Goal: Communication & Community: Participate in discussion

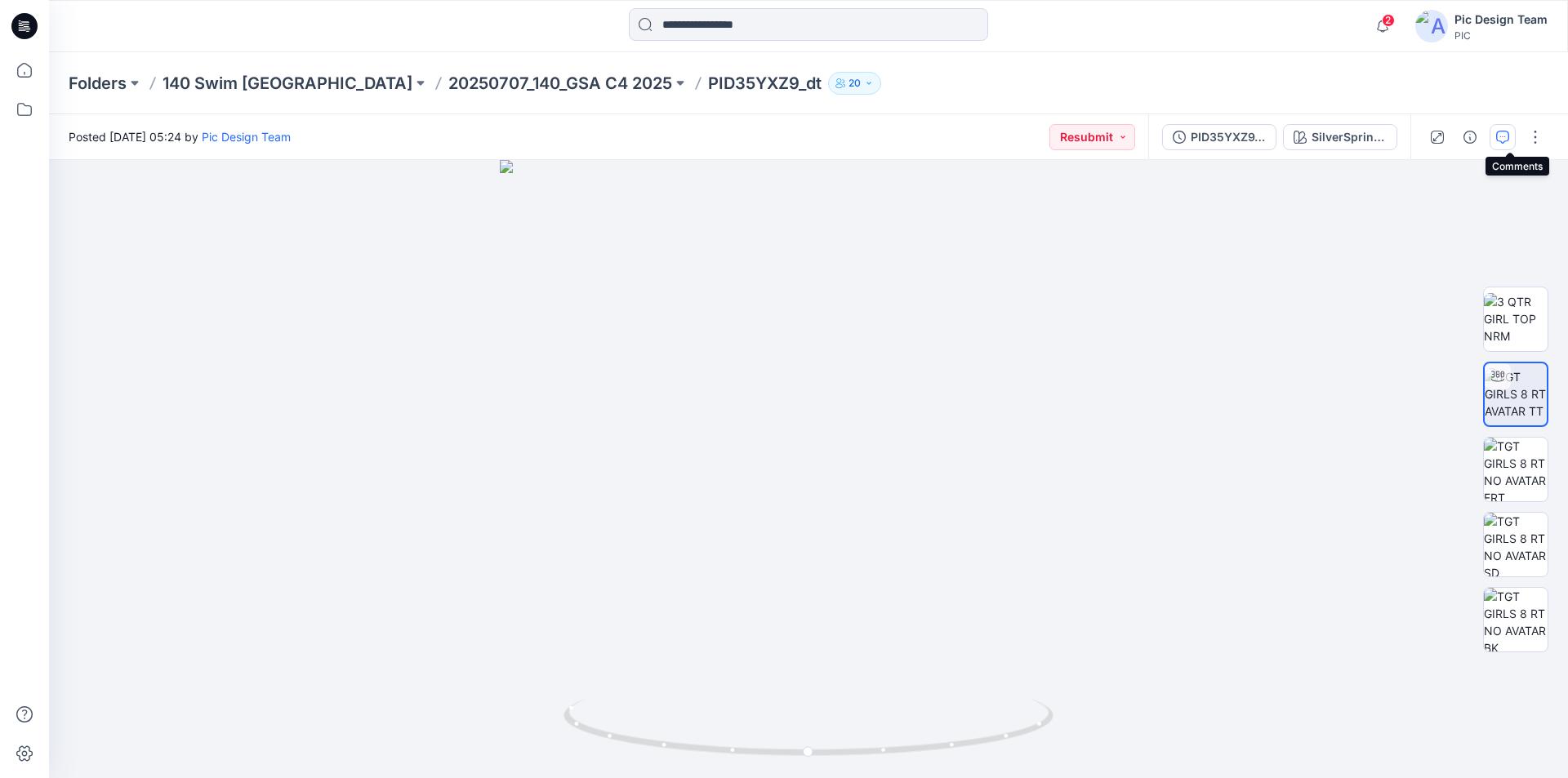
click at [1510, 137] on icon "button" at bounding box center [1503, 138] width 13 height 13
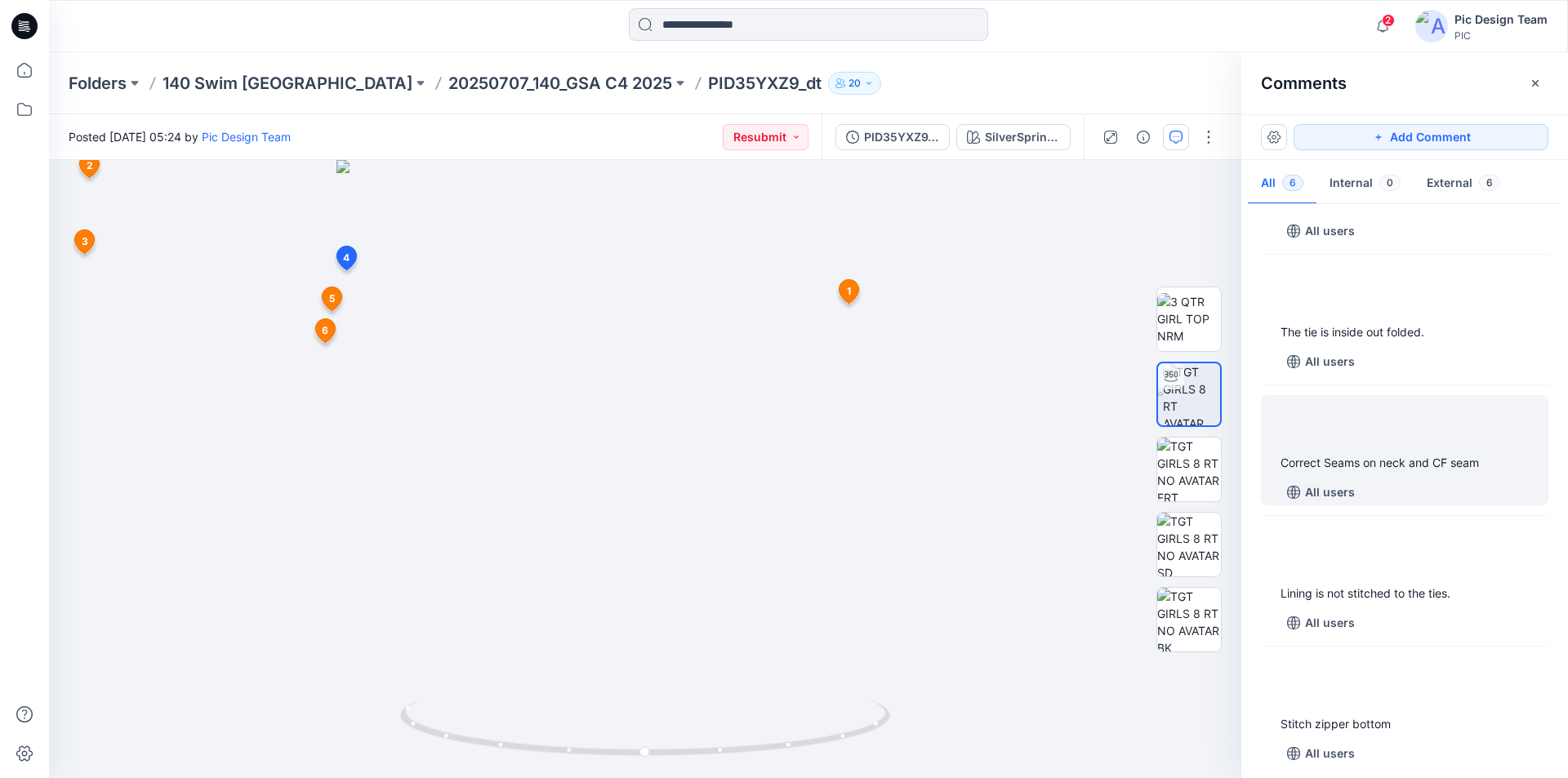
scroll to position [245, 0]
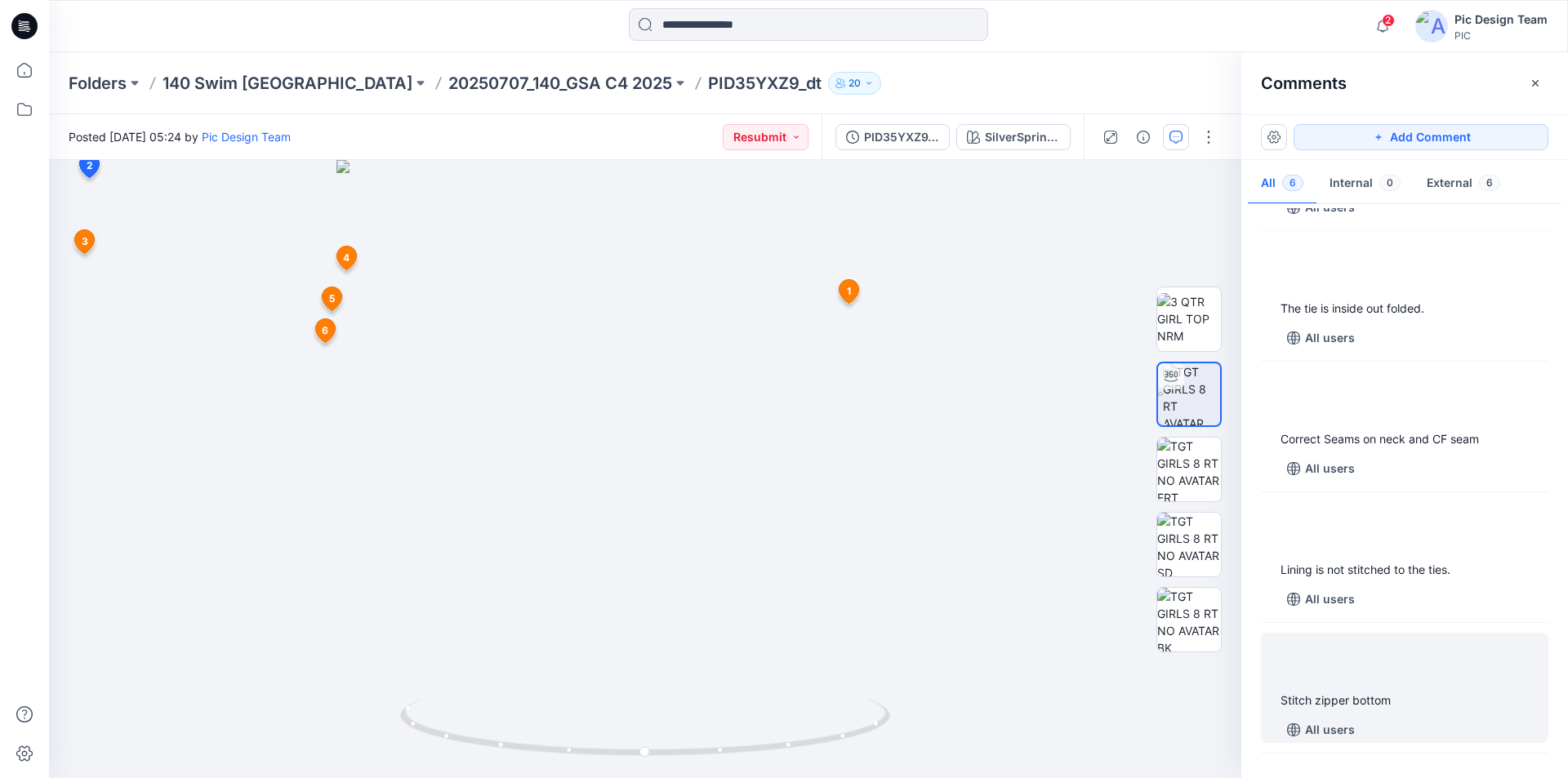
click at [1427, 24] on div at bounding box center [1405, 2] width 268 height 45
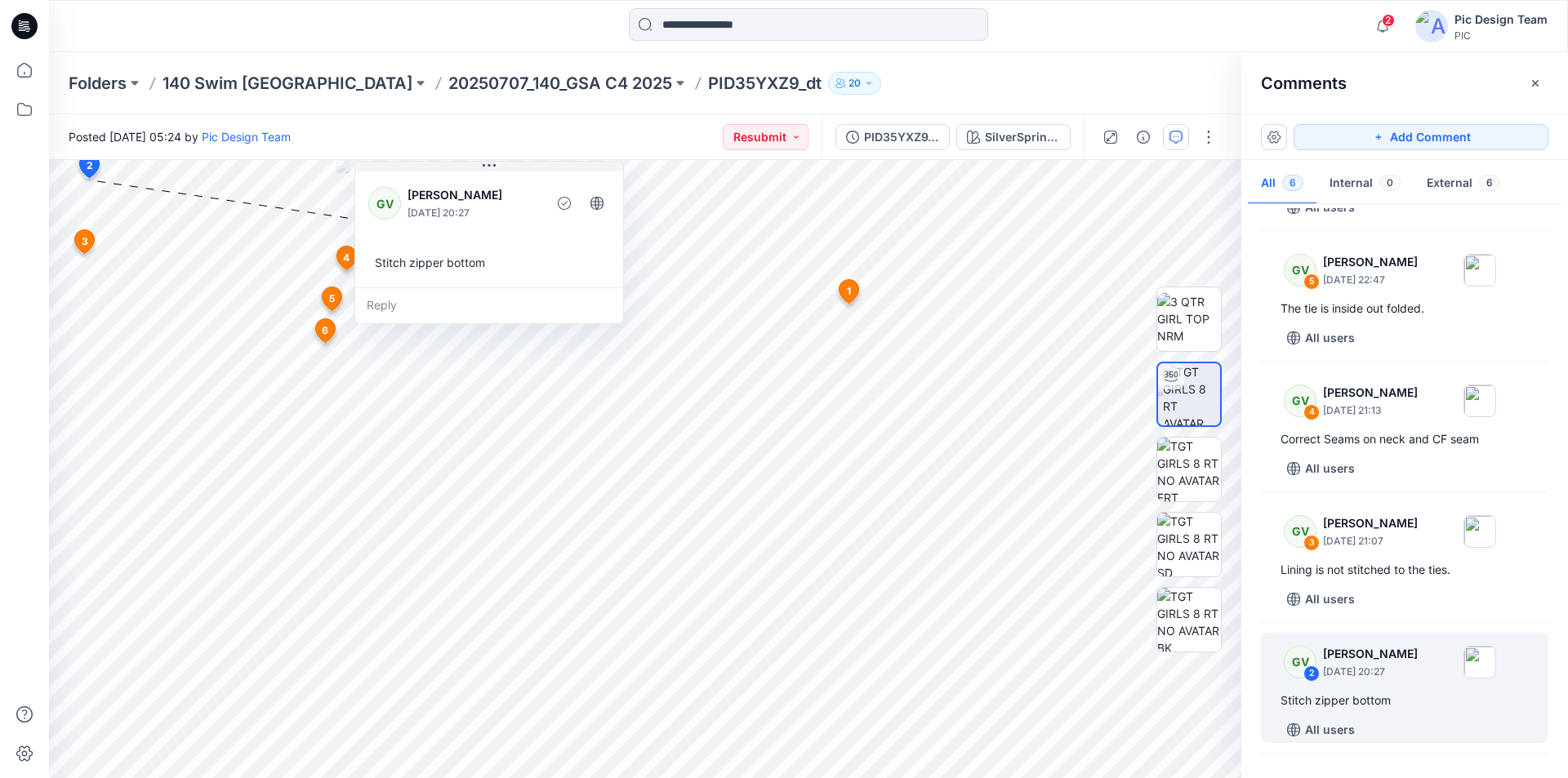
drag, startPoint x: 222, startPoint y: 186, endPoint x: 493, endPoint y: 143, distance: 274.4
click at [493, 143] on div "Posted [DATE] 05:24 by Pic Design Team Resubmit PID35YXZ9_dt_V2 SilverSprings S…" at bounding box center [808, 446] width 1519 height 664
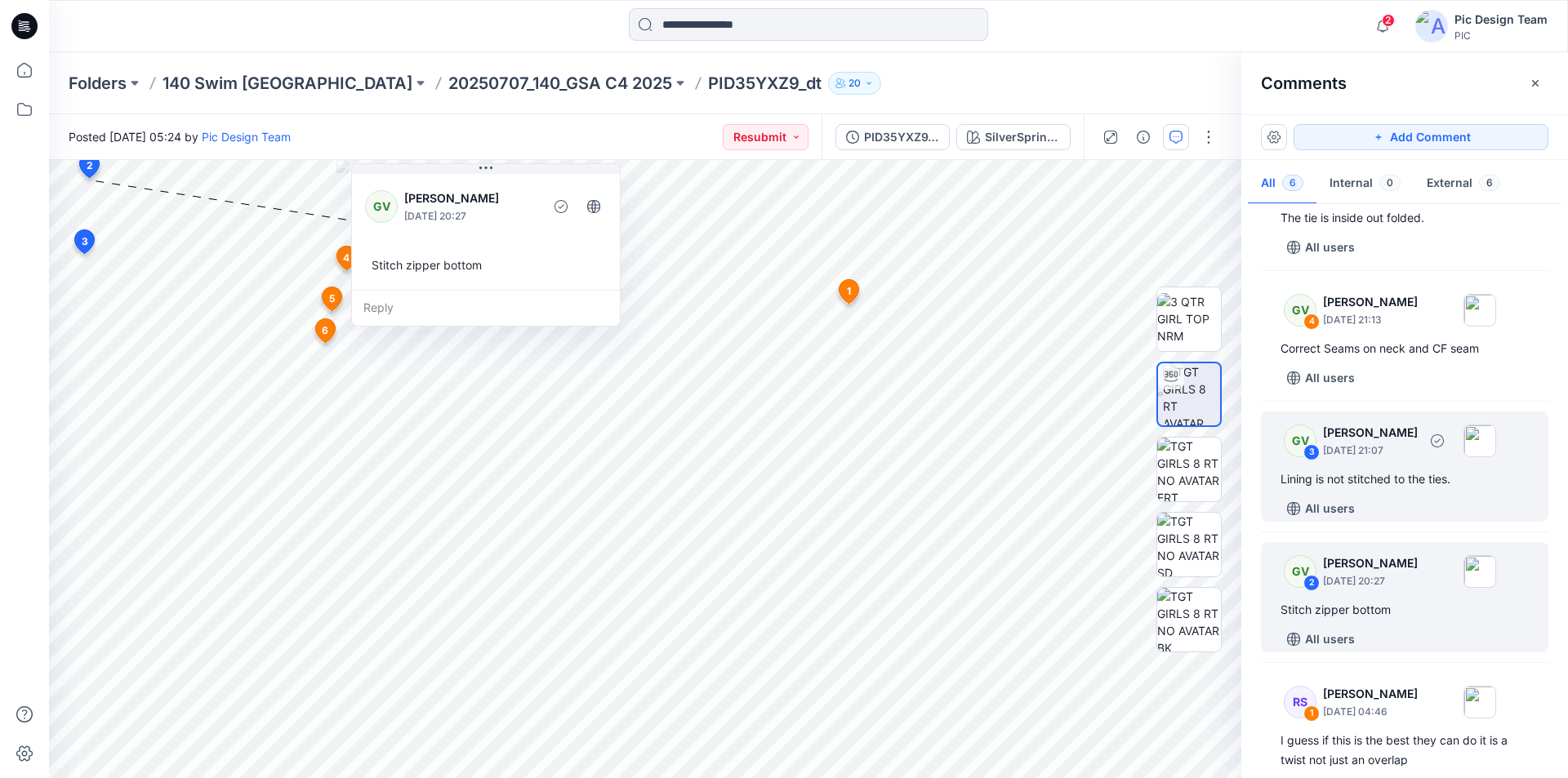
scroll to position [343, 0]
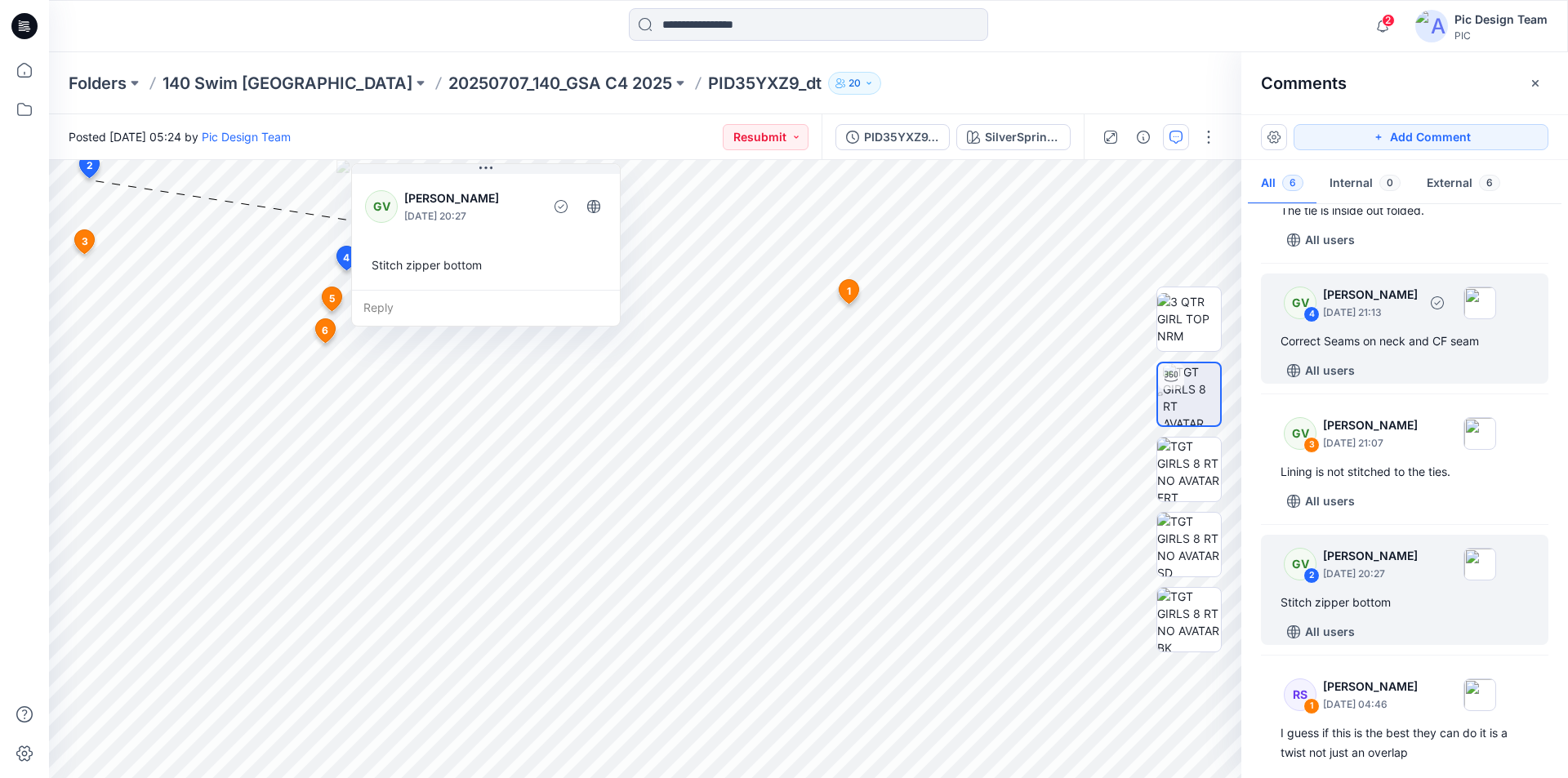
click at [1386, 358] on div "All users" at bounding box center [1414, 371] width 268 height 26
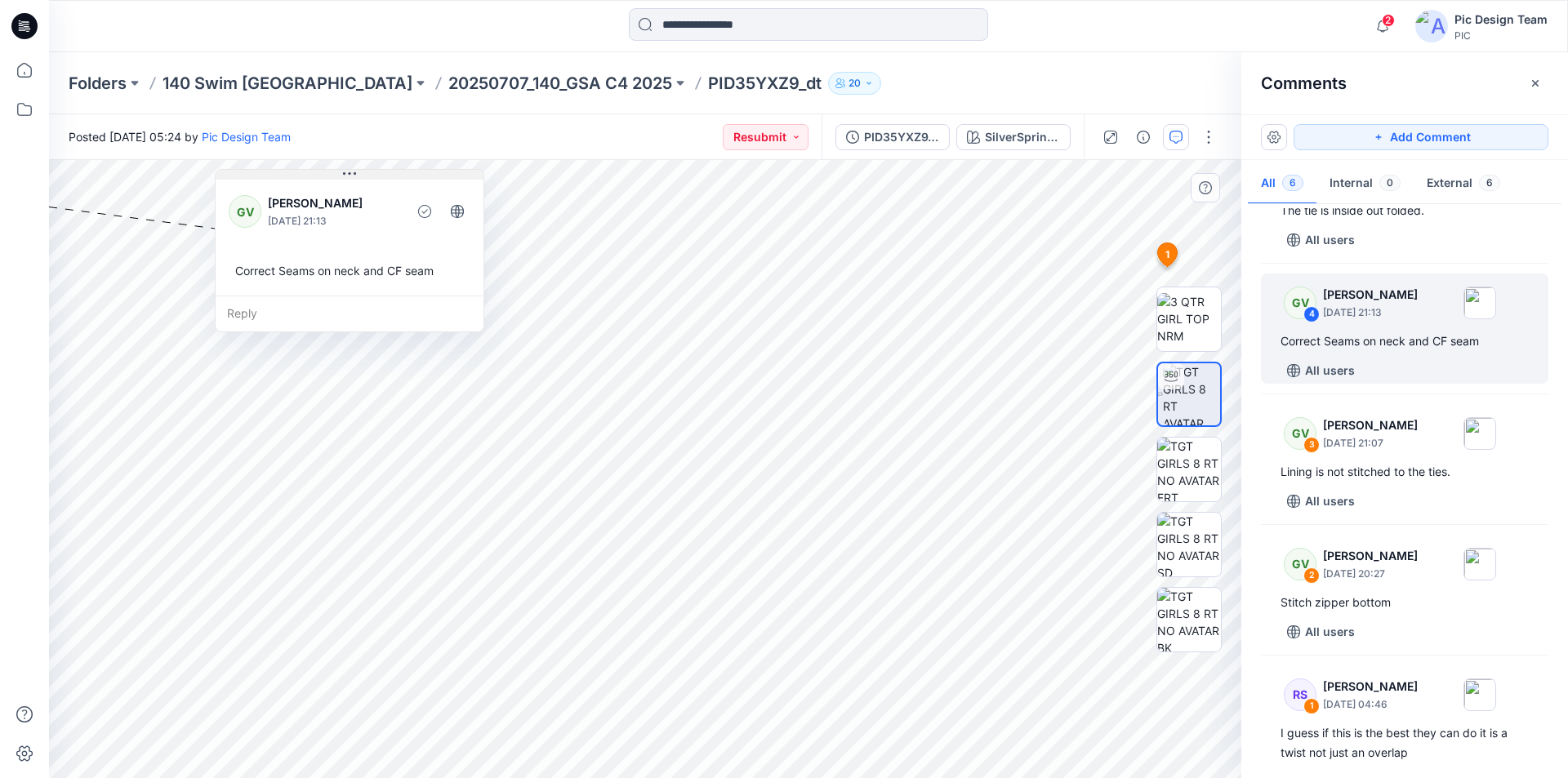
drag, startPoint x: 79, startPoint y: 197, endPoint x: 445, endPoint y: 176, distance: 366.6
click at [445, 176] on button at bounding box center [349, 174] width 268 height 9
click at [329, 308] on div "Reply" at bounding box center [349, 314] width 268 height 36
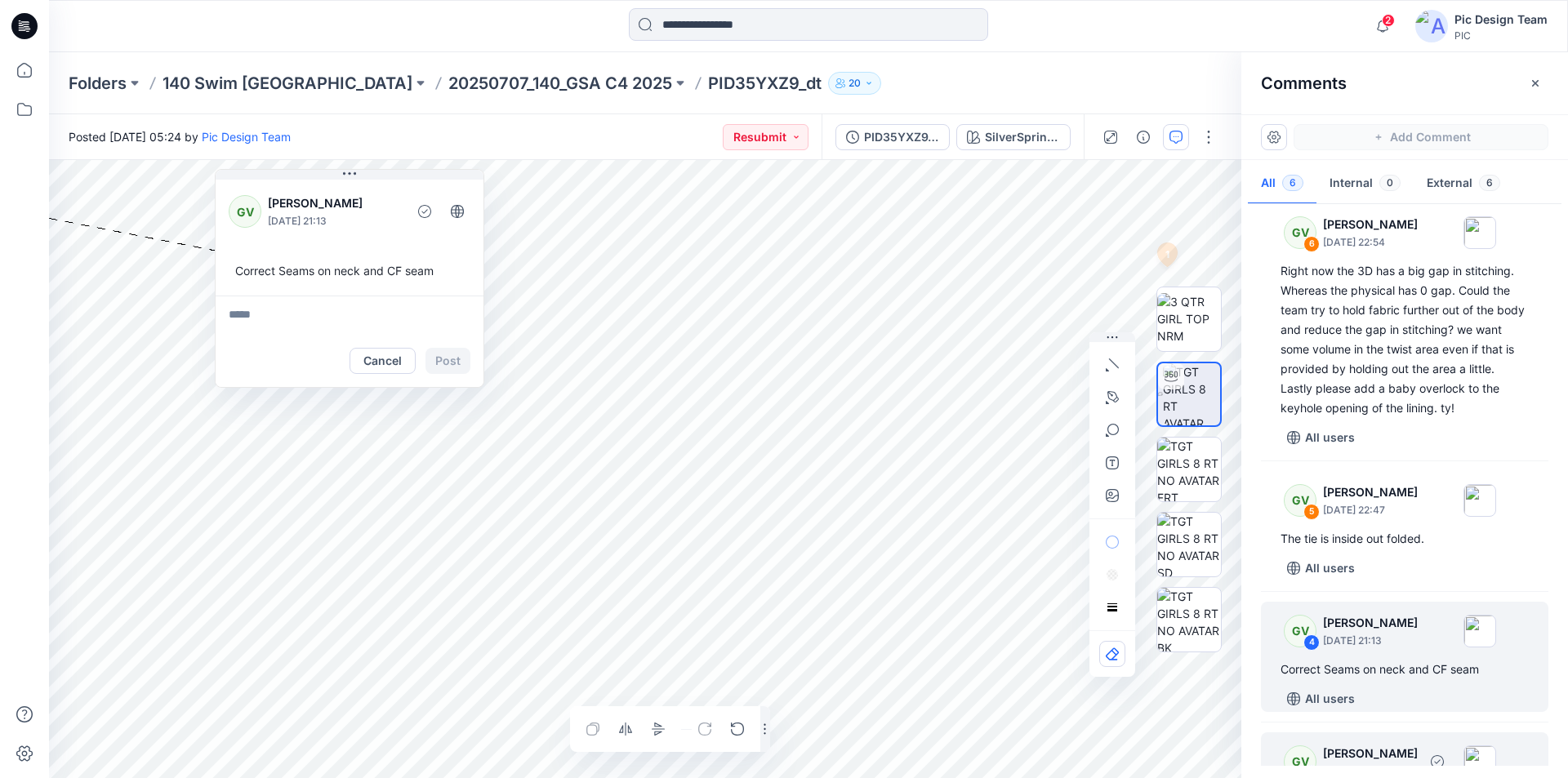
scroll to position [0, 0]
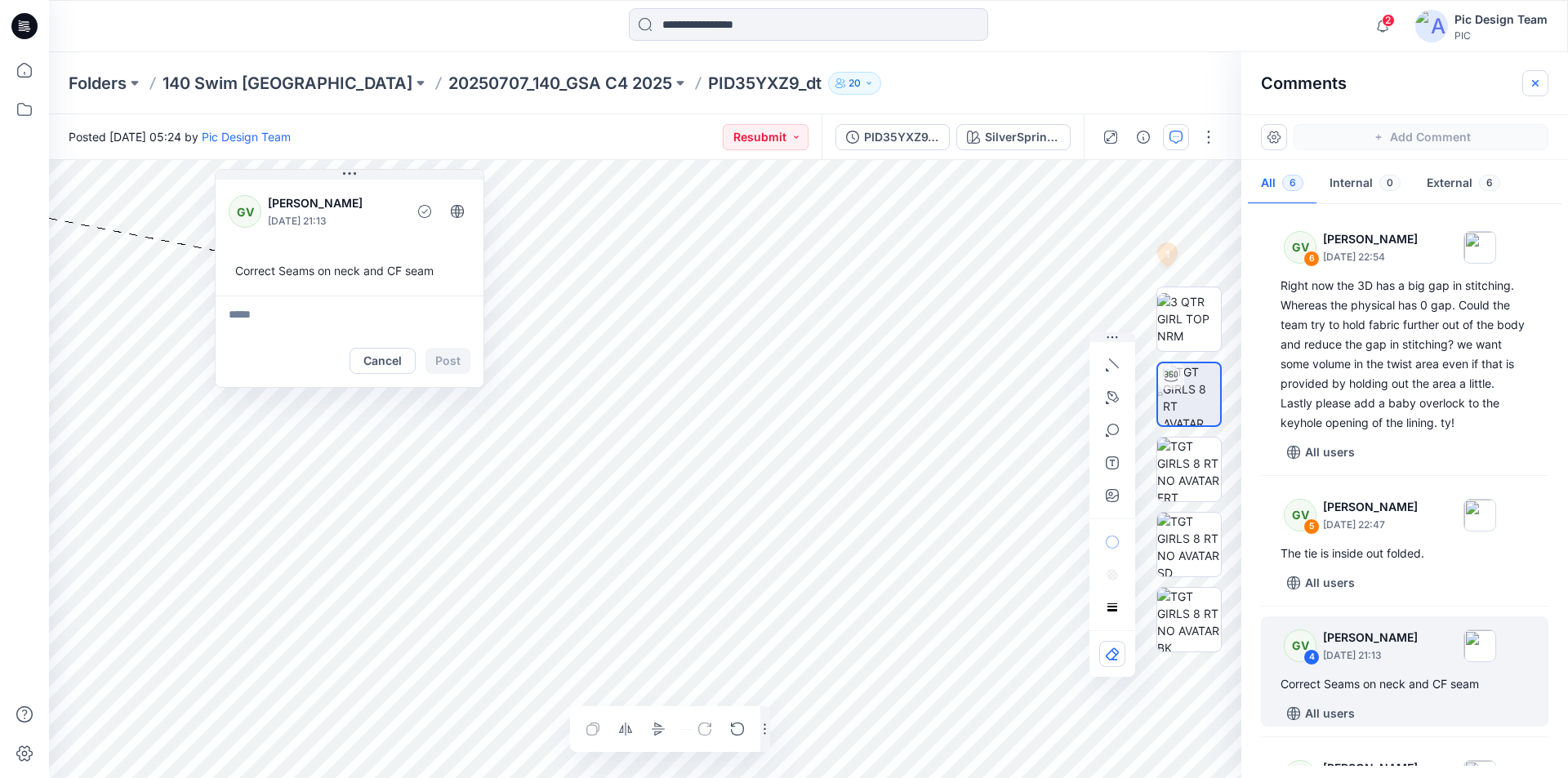
click at [1538, 81] on icon "button" at bounding box center [1536, 83] width 13 height 13
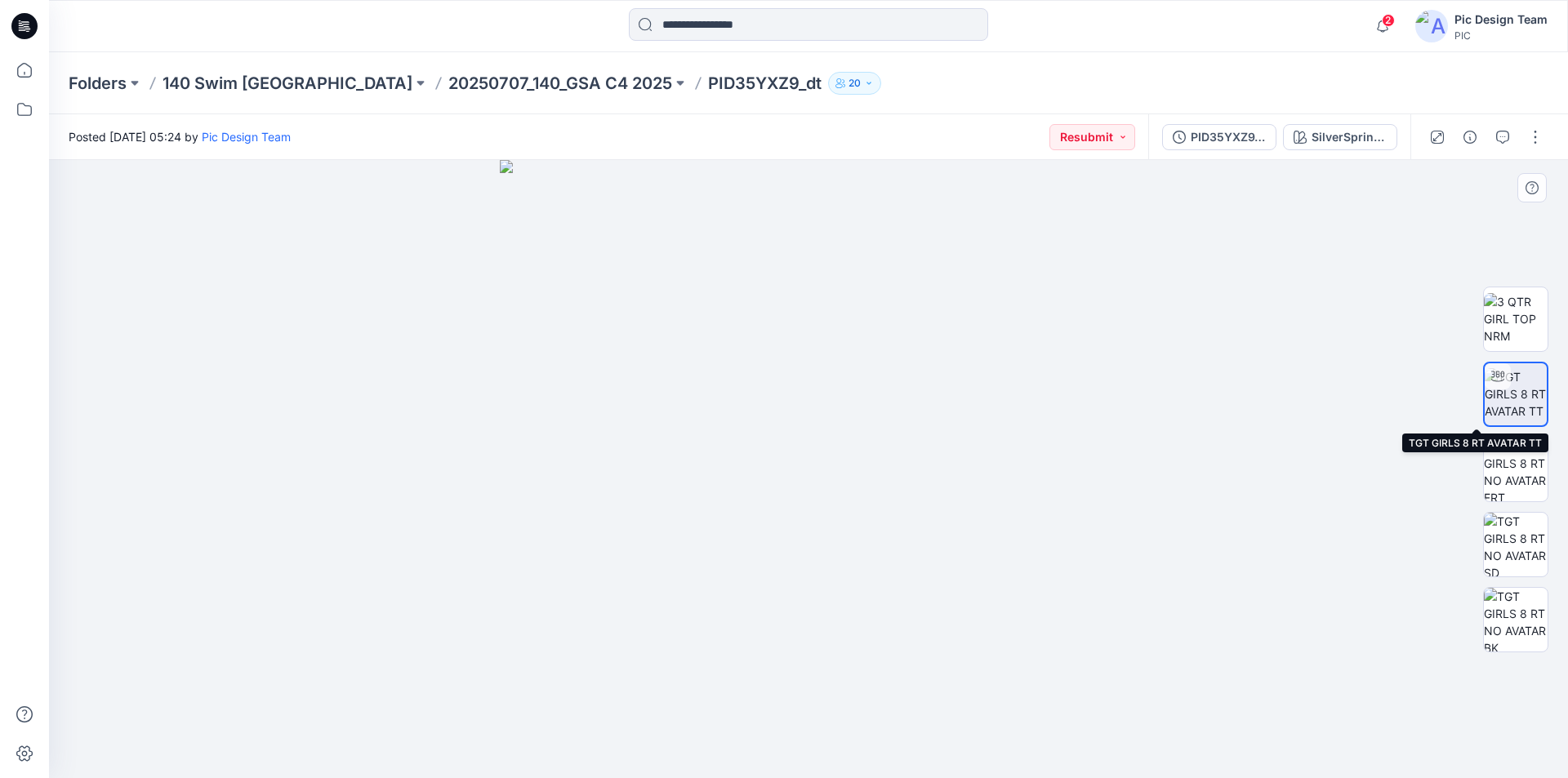
click at [1532, 391] on img at bounding box center [1516, 393] width 62 height 51
click at [1509, 392] on img at bounding box center [1516, 393] width 62 height 51
click at [1515, 322] on img at bounding box center [1516, 318] width 64 height 51
click at [1515, 389] on img at bounding box center [1516, 393] width 64 height 51
drag, startPoint x: 994, startPoint y: 738, endPoint x: 812, endPoint y: 739, distance: 182.0
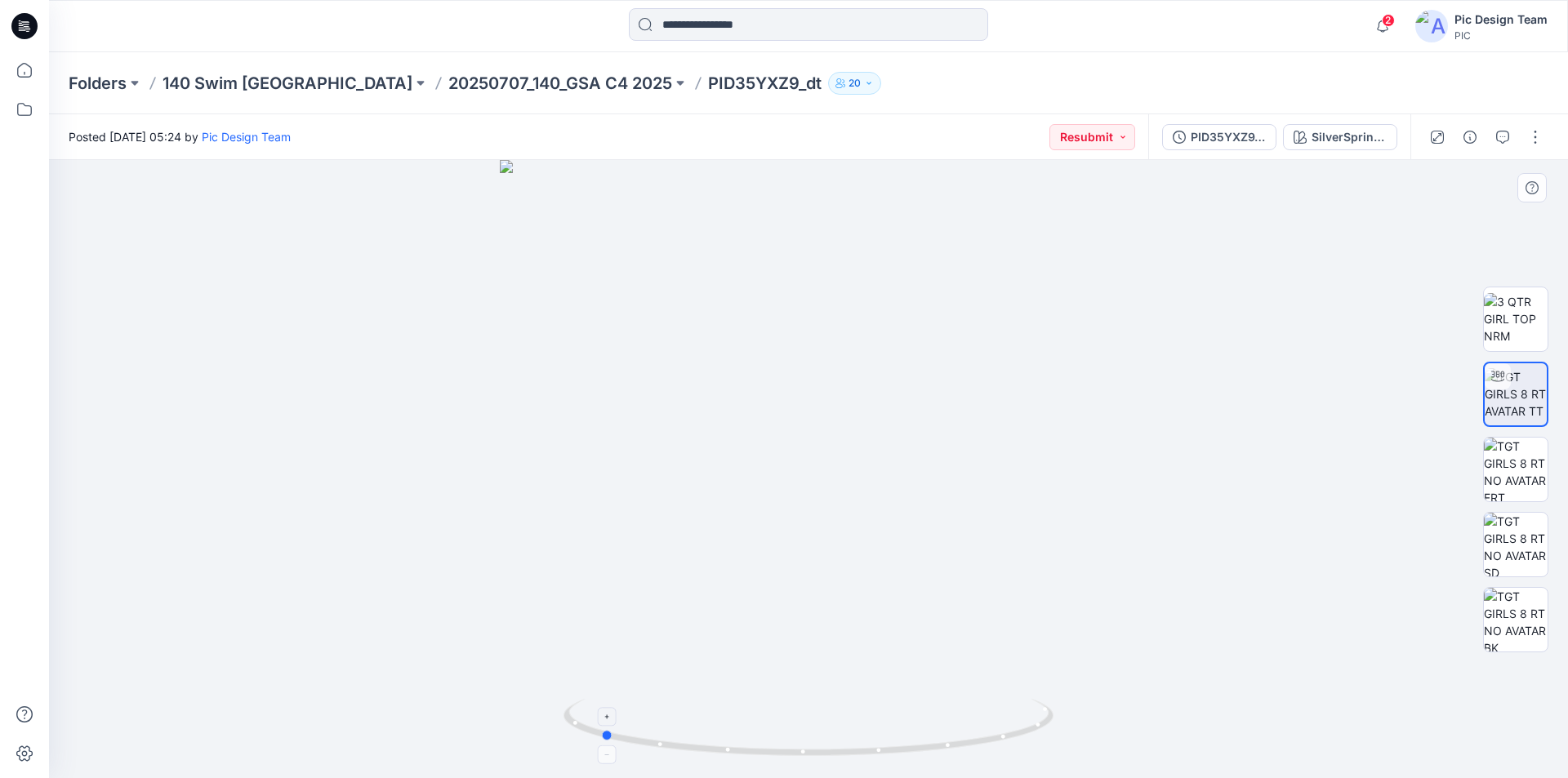
click at [812, 739] on icon at bounding box center [811, 729] width 495 height 61
drag, startPoint x: 1006, startPoint y: 735, endPoint x: 789, endPoint y: 762, distance: 218.7
click at [789, 762] on div at bounding box center [808, 737] width 490 height 81
click at [1266, 141] on div "PID35YXZ9_dt_V2" at bounding box center [1229, 137] width 75 height 18
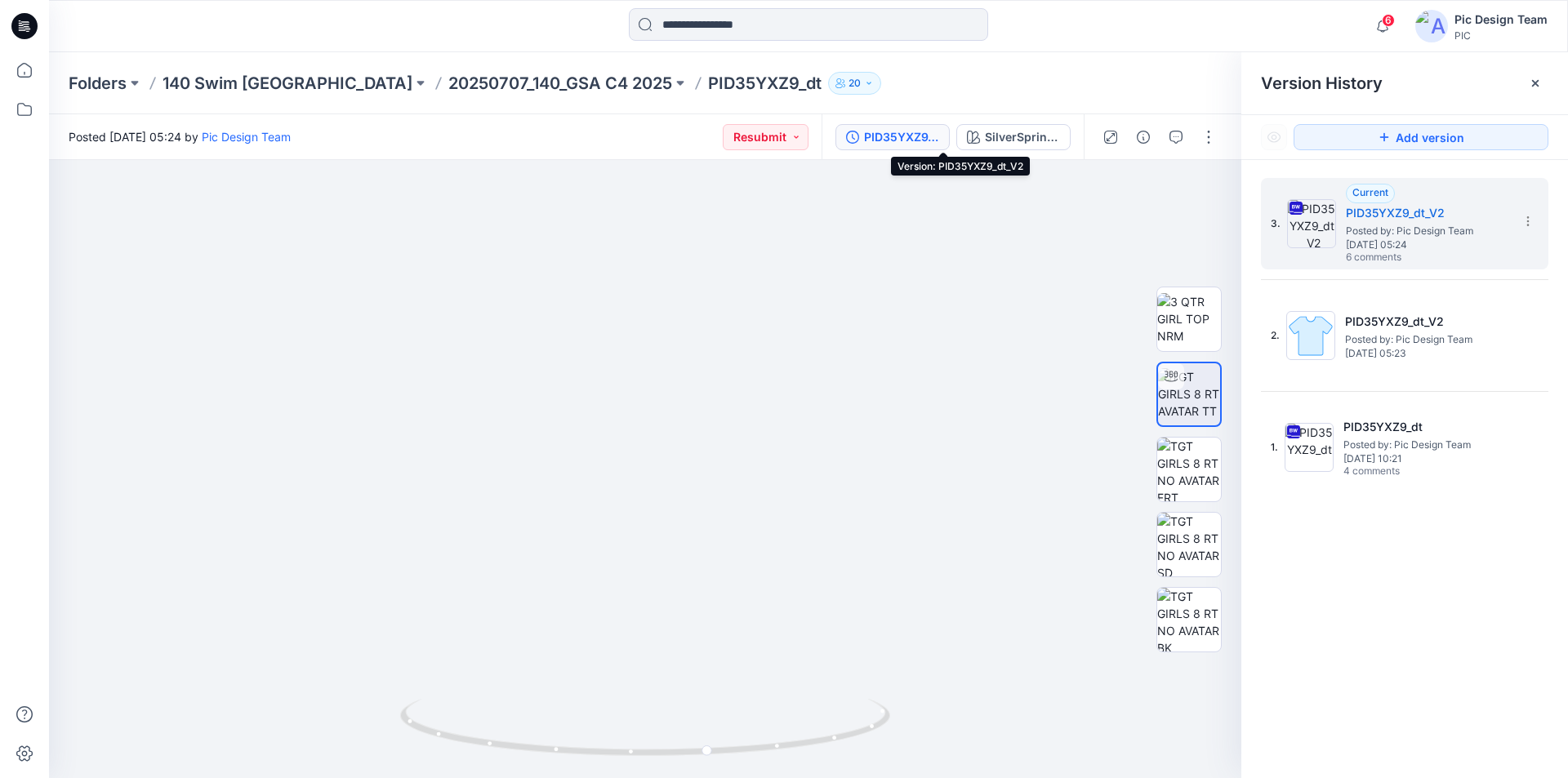
click at [25, 22] on icon at bounding box center [24, 26] width 26 height 52
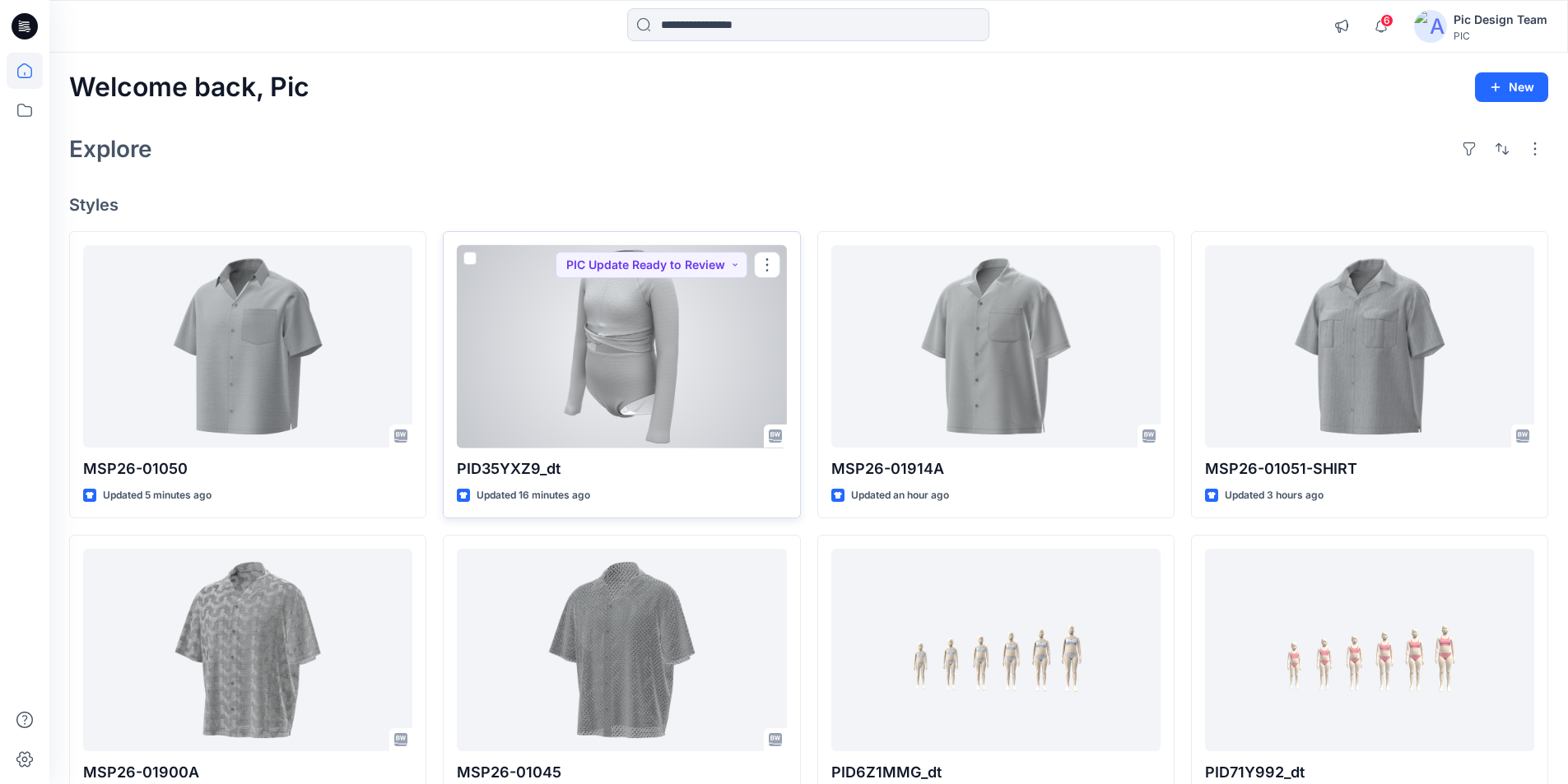
click at [717, 331] on div at bounding box center [621, 346] width 329 height 203
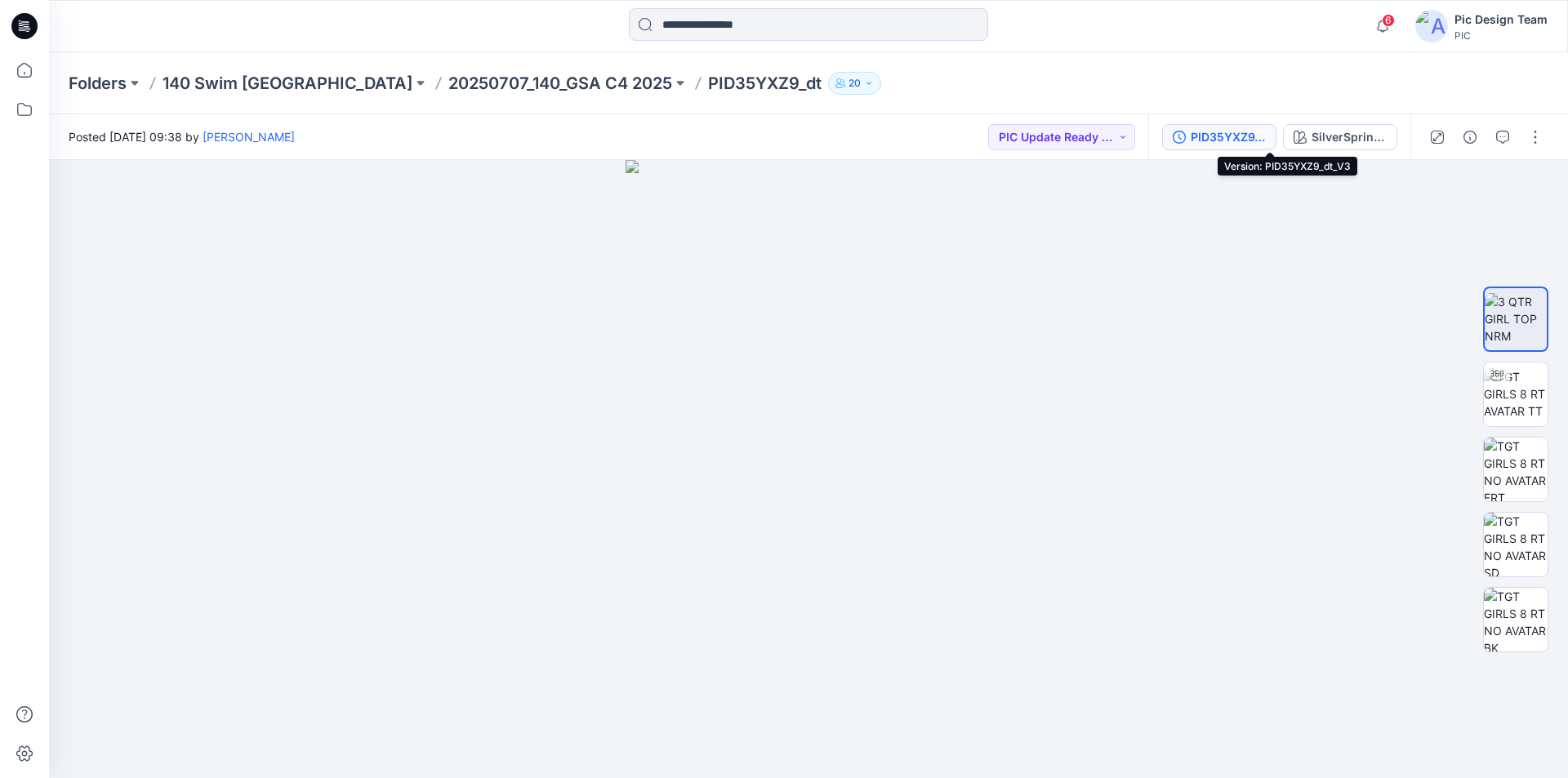
click at [1266, 132] on div "PID35YXZ9_dt_V3" at bounding box center [1229, 137] width 75 height 18
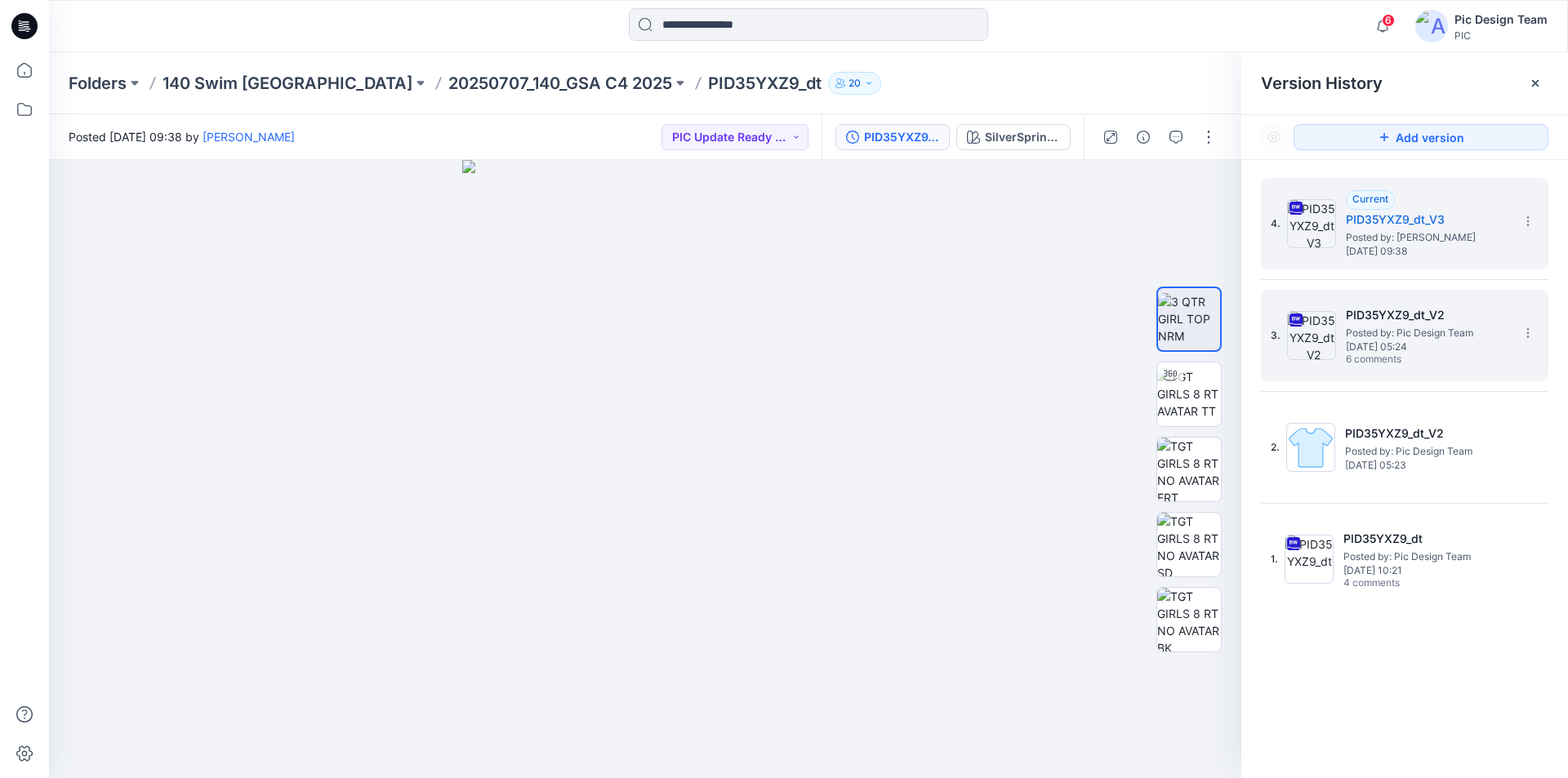
click at [1389, 334] on span "Posted by: Pic Design Team" at bounding box center [1427, 332] width 163 height 16
click at [1408, 220] on h5 "PID35YXZ9_dt_V3" at bounding box center [1427, 219] width 163 height 20
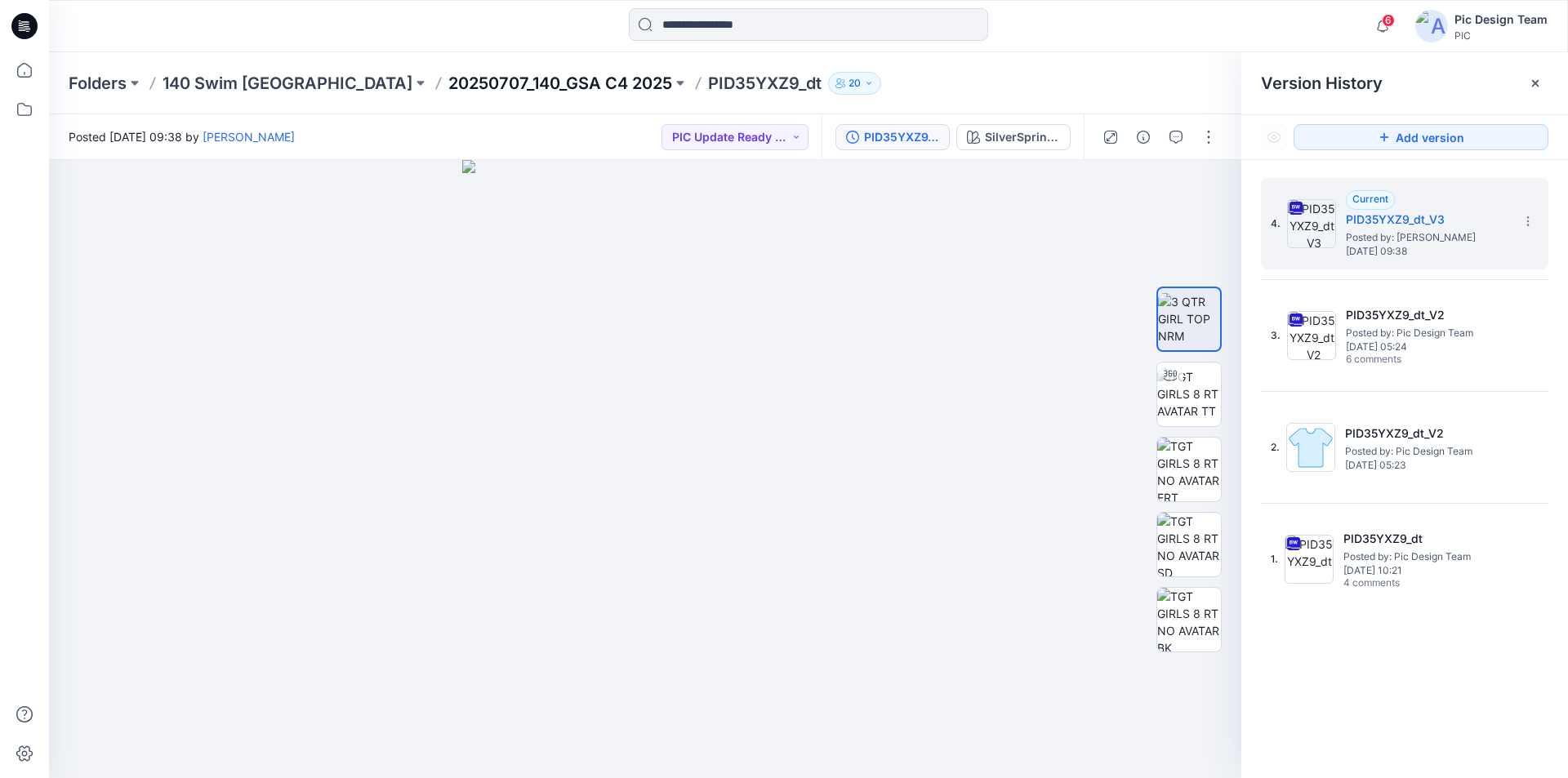
click at [449, 85] on p "20250707_140_GSA C4 2025" at bounding box center [560, 83] width 224 height 22
